Goal: Task Accomplishment & Management: Use online tool/utility

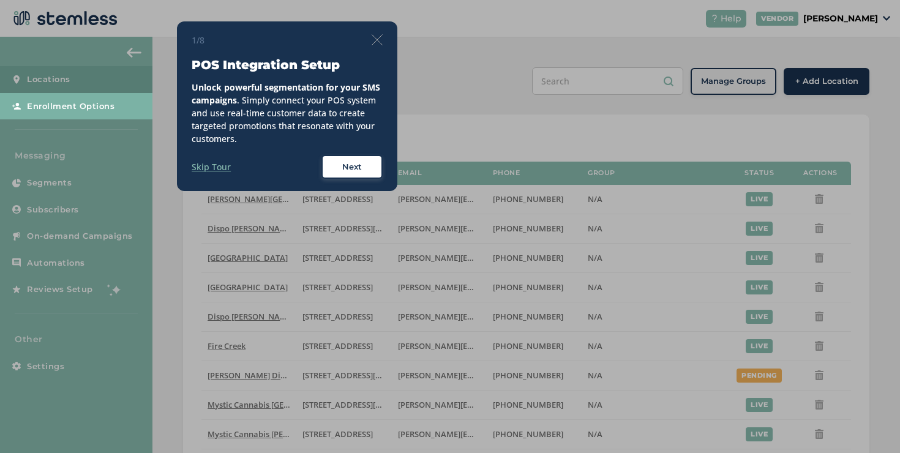
click at [373, 39] on img at bounding box center [376, 39] width 11 height 11
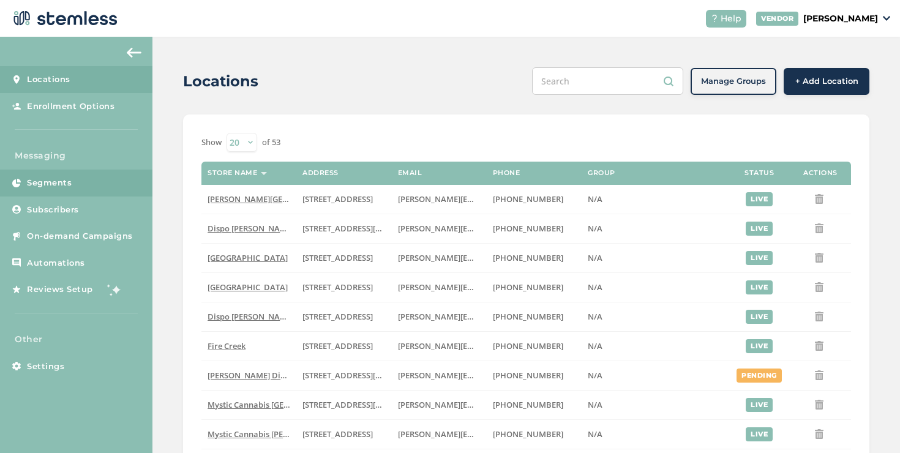
click at [105, 174] on link "Segments" at bounding box center [76, 183] width 152 height 27
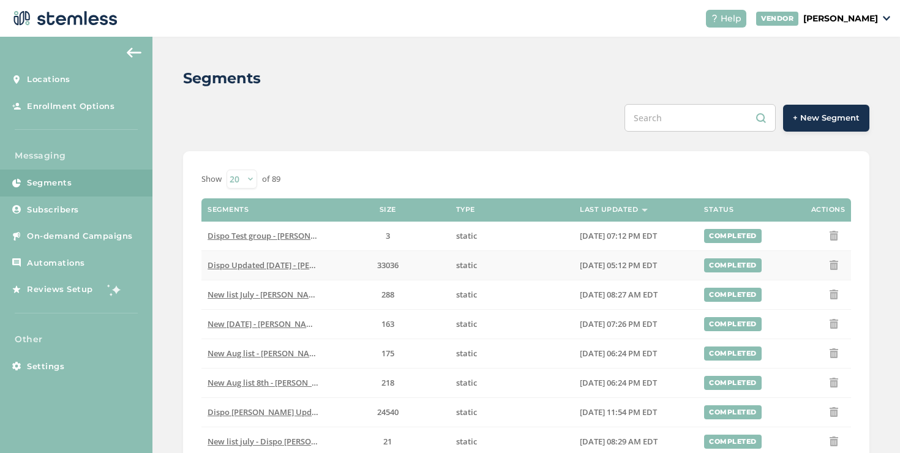
click at [278, 263] on span "Dispo Updated [DATE] - [PERSON_NAME][GEOGRAPHIC_DATA]" at bounding box center [323, 264] width 233 height 11
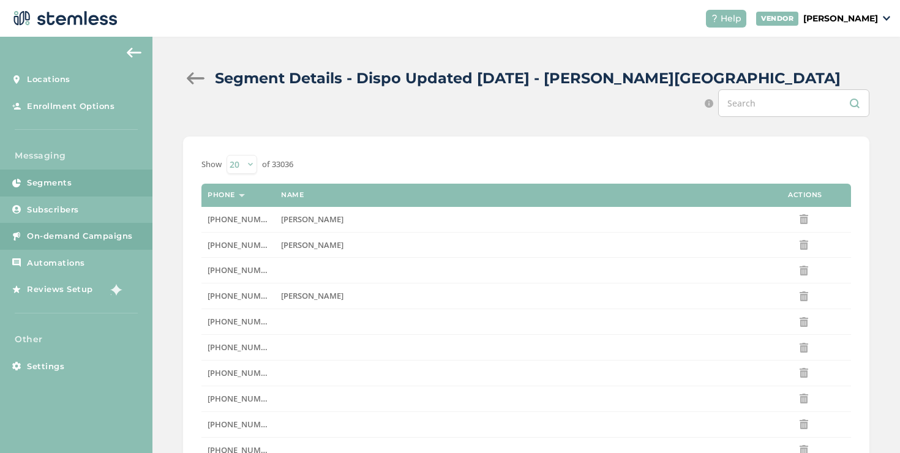
click at [132, 223] on link "On-demand Campaigns" at bounding box center [76, 236] width 152 height 27
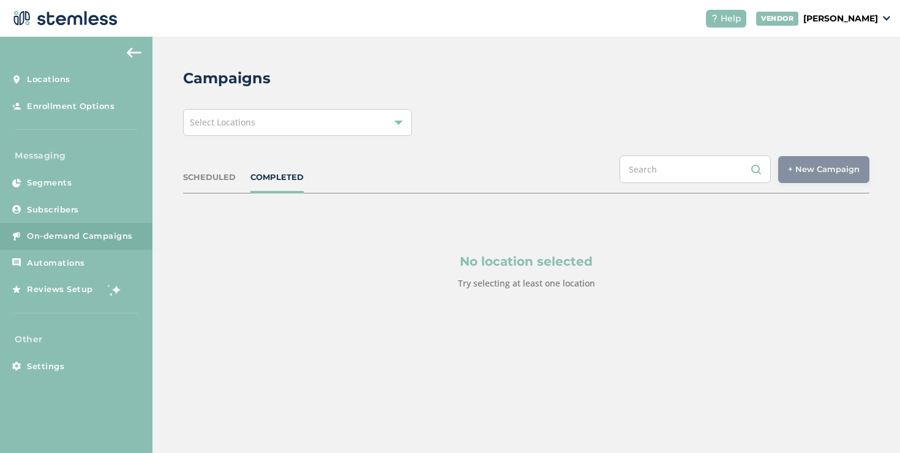
click at [327, 127] on div "Select Locations" at bounding box center [297, 122] width 229 height 27
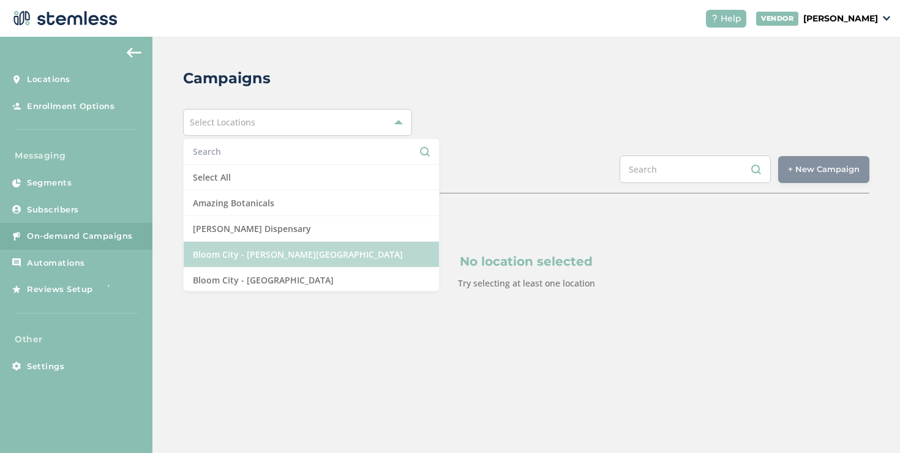
click at [242, 244] on li "Bloom City - [PERSON_NAME][GEOGRAPHIC_DATA]" at bounding box center [311, 255] width 255 height 26
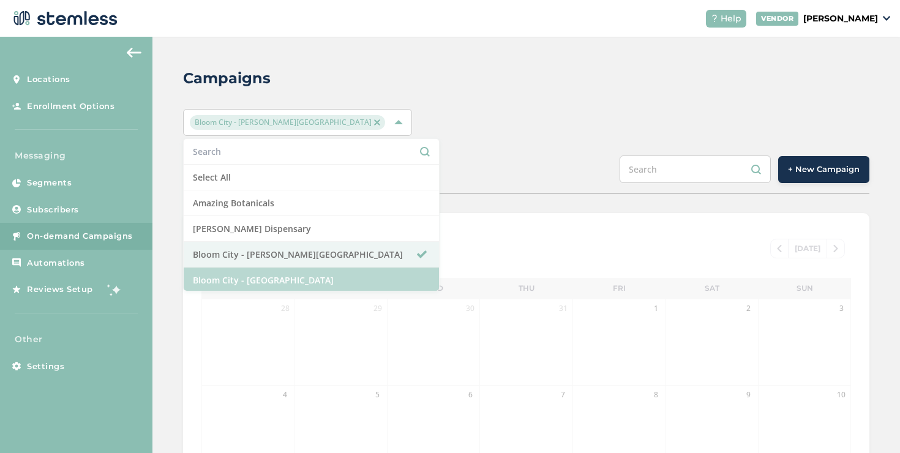
click at [250, 278] on li "Bloom City - [GEOGRAPHIC_DATA]" at bounding box center [311, 280] width 255 height 26
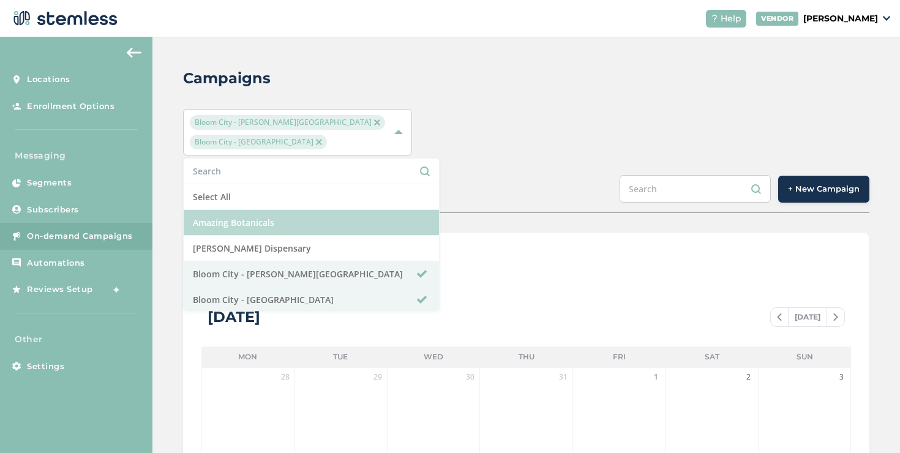
click at [267, 227] on li "Amazing Botanicals" at bounding box center [311, 223] width 255 height 26
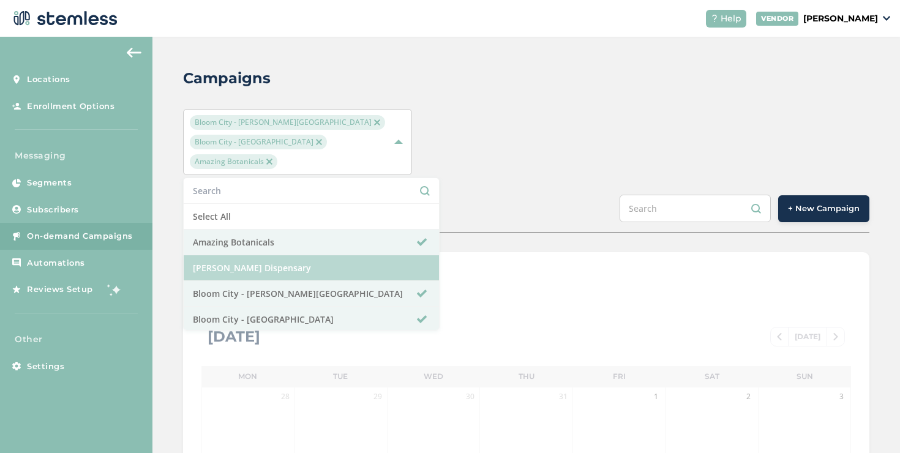
click at [267, 255] on li "[PERSON_NAME] Dispensary" at bounding box center [311, 268] width 255 height 26
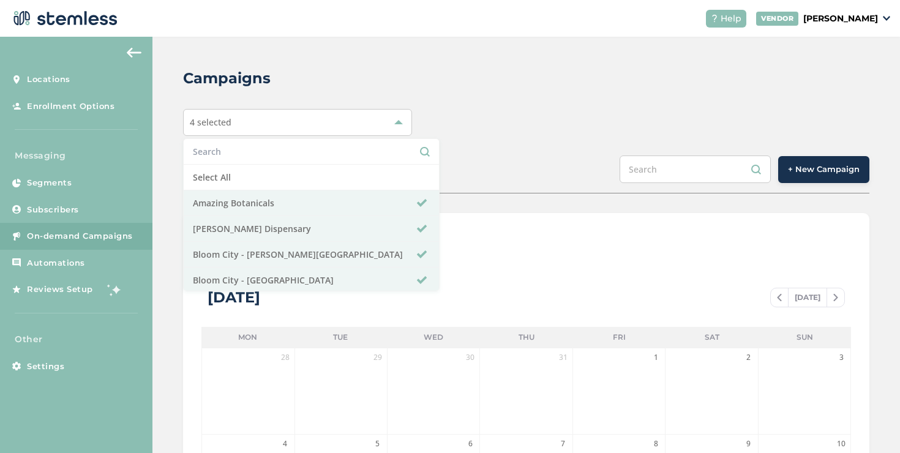
click at [808, 171] on span "+ New Campaign" at bounding box center [824, 169] width 72 height 12
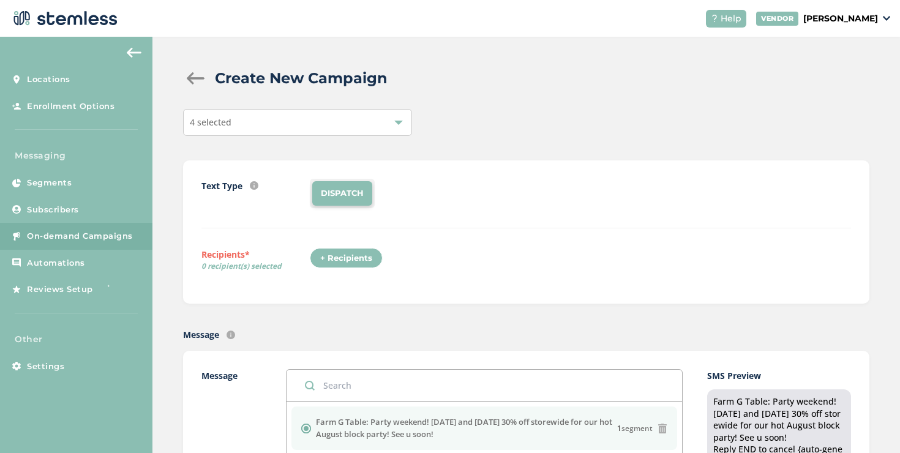
click at [371, 256] on div "+ Recipients" at bounding box center [346, 258] width 73 height 21
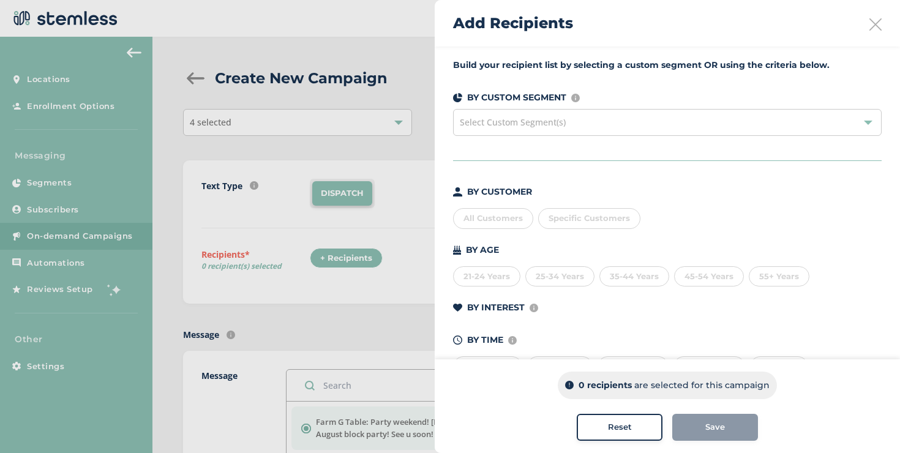
click at [578, 122] on div "Select Custom Segment(s)" at bounding box center [667, 122] width 428 height 27
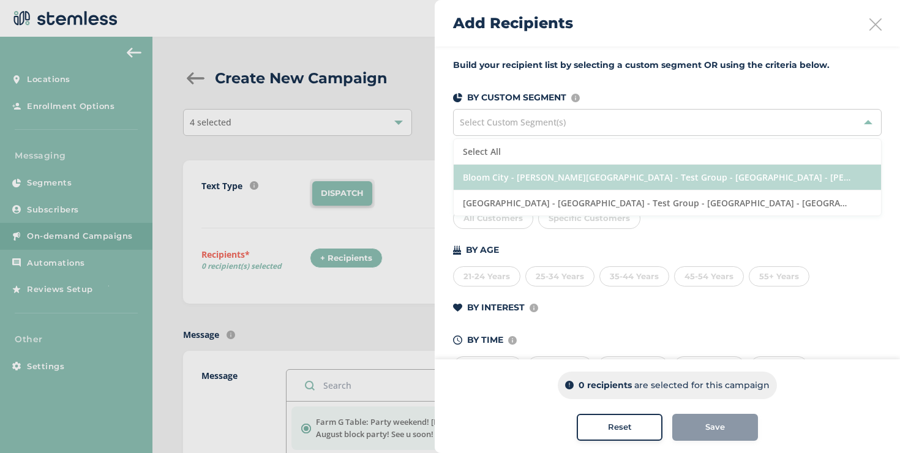
click at [554, 180] on li "Bloom City - [PERSON_NAME][GEOGRAPHIC_DATA] - Test Group - [GEOGRAPHIC_DATA] - …" at bounding box center [666, 178] width 427 height 26
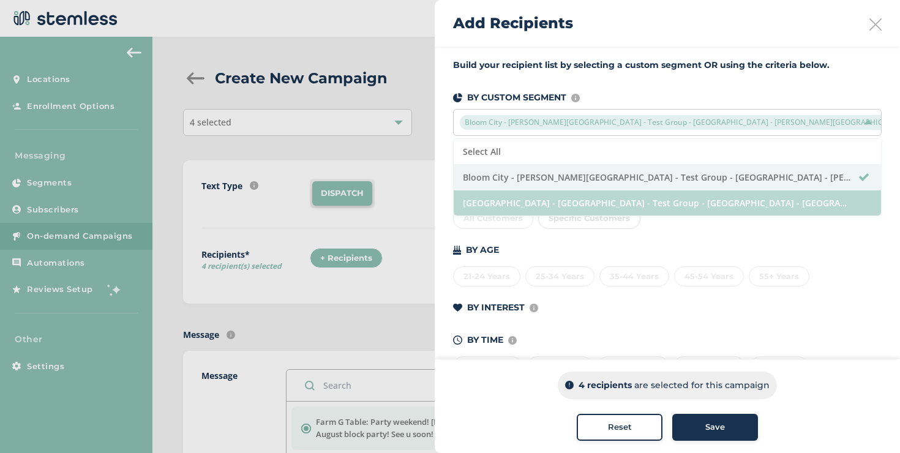
click at [548, 206] on li "[GEOGRAPHIC_DATA] - [GEOGRAPHIC_DATA] - Test Group - [GEOGRAPHIC_DATA] - [GEOGR…" at bounding box center [666, 202] width 427 height 25
